Goal: Navigation & Orientation: Find specific page/section

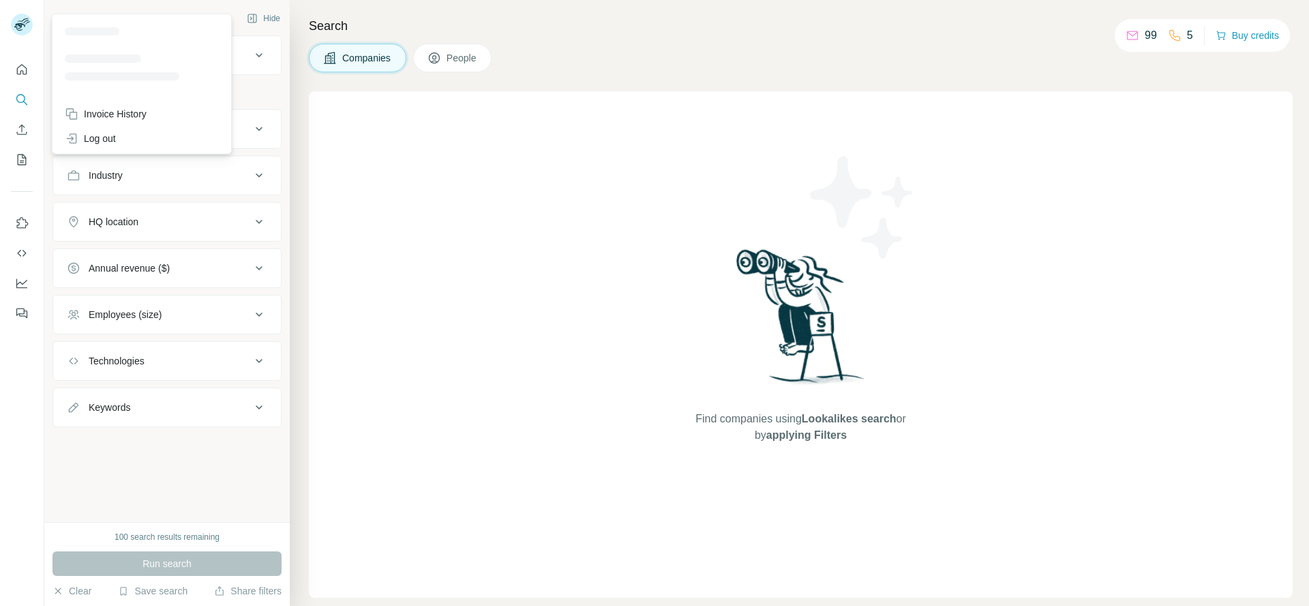
click at [23, 22] on rect at bounding box center [22, 25] width 22 height 22
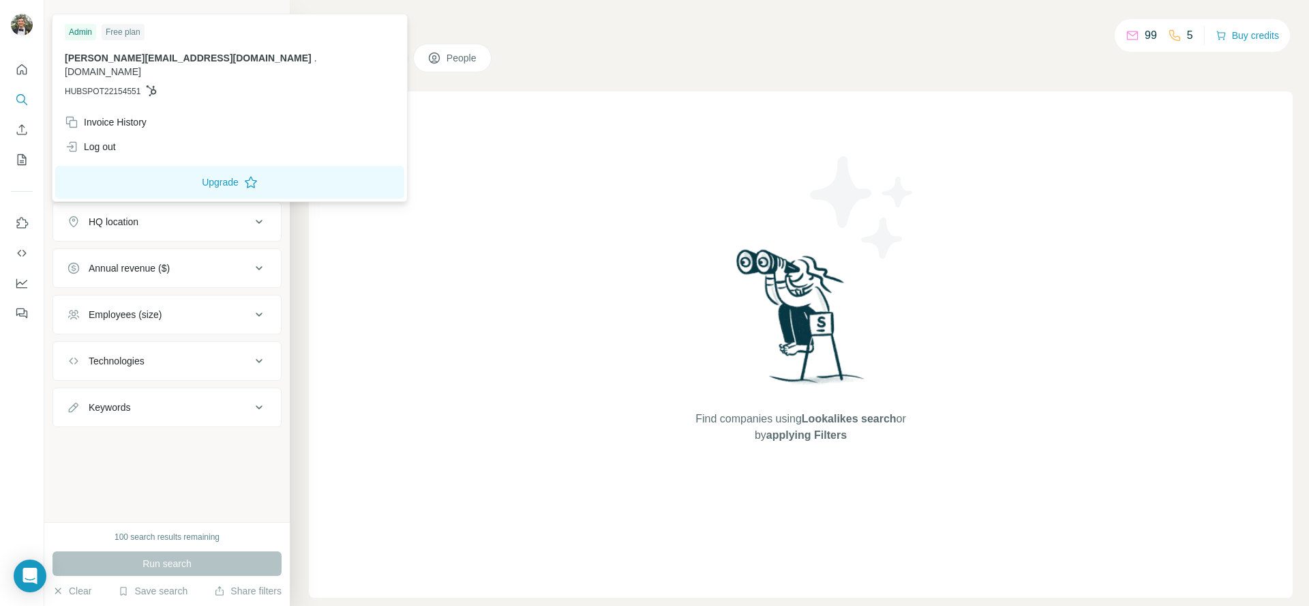
click at [707, 67] on div "Companies People" at bounding box center [801, 58] width 984 height 29
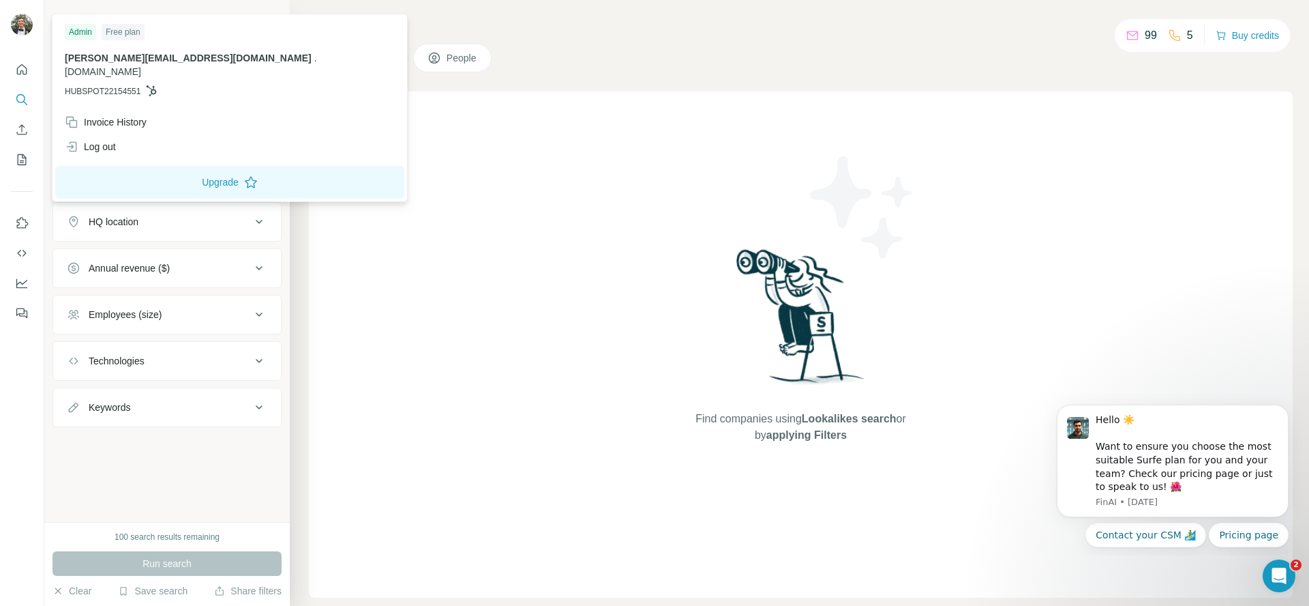
click at [24, 35] on img at bounding box center [22, 25] width 22 height 22
click at [126, 115] on div "Invoice History" at bounding box center [106, 122] width 82 height 14
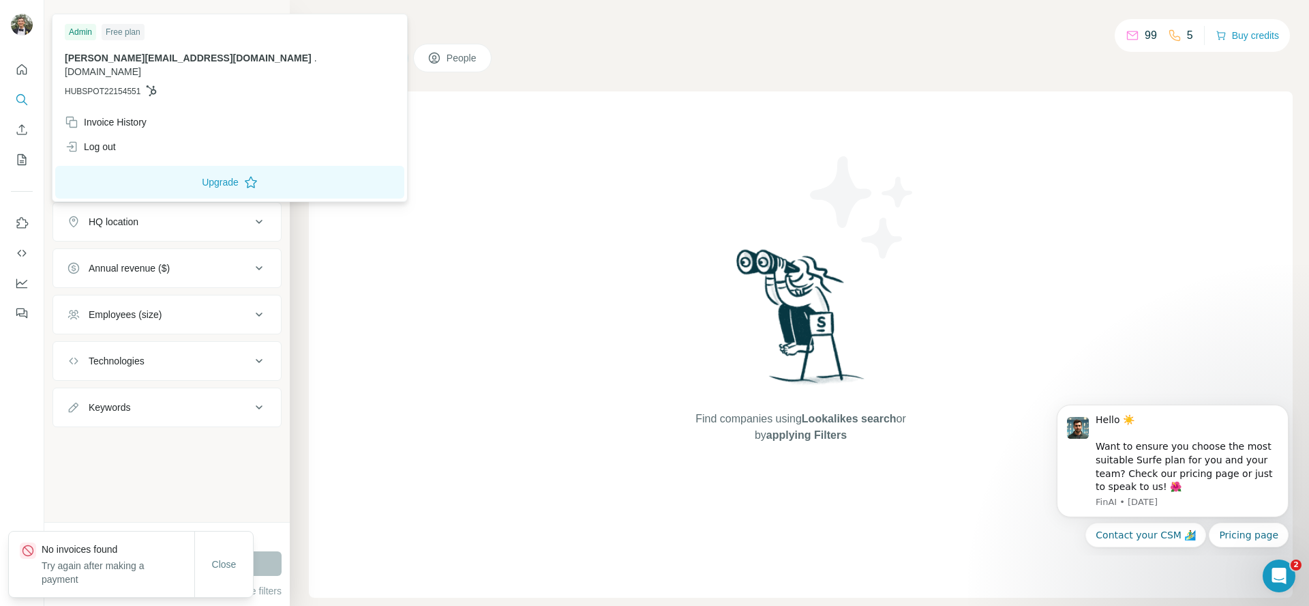
click at [16, 27] on img at bounding box center [22, 25] width 22 height 22
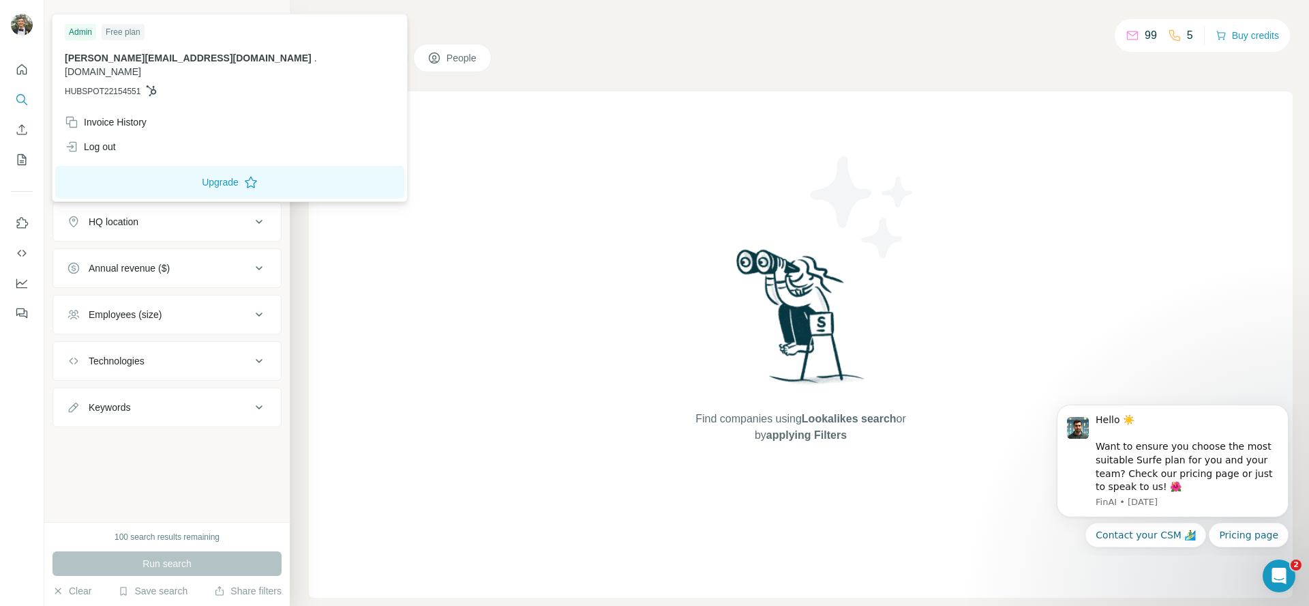
click at [82, 33] on div "Admin" at bounding box center [80, 32] width 31 height 16
click at [20, 284] on icon "Dashboard" at bounding box center [22, 283] width 14 height 14
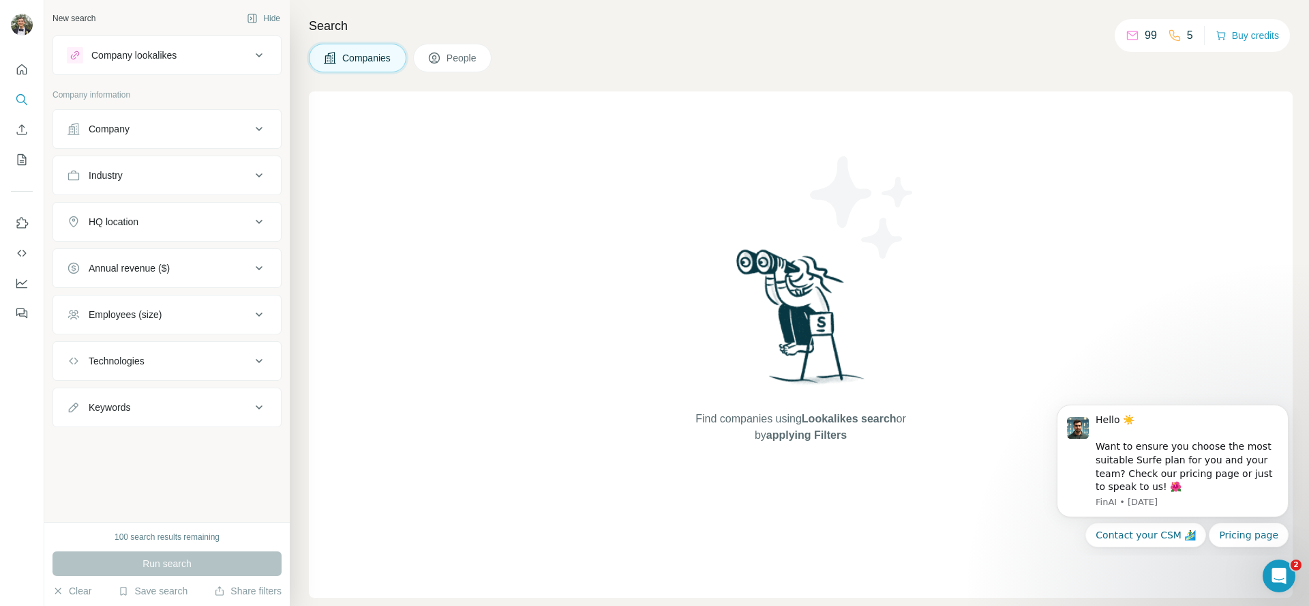
click at [643, 72] on div "Search Companies People Find companies using Lookalikes search or by applying F…" at bounding box center [800, 303] width 1020 height 606
